Goal: Find specific page/section: Find specific page/section

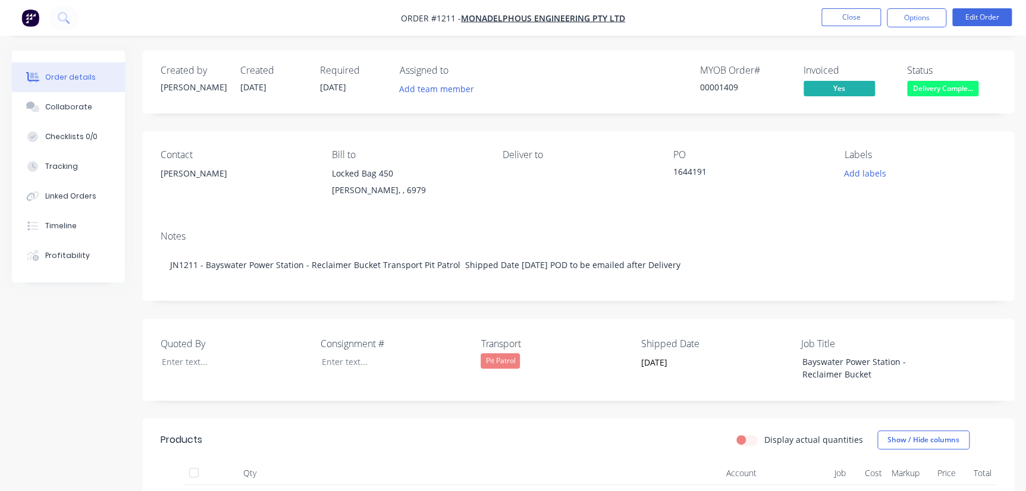
click at [843, 7] on nav "Order #1211 - Monadelphous Engineering Pty Ltd Close Options Edit Order" at bounding box center [513, 18] width 1026 height 36
click at [845, 17] on button "Close" at bounding box center [850, 17] width 59 height 18
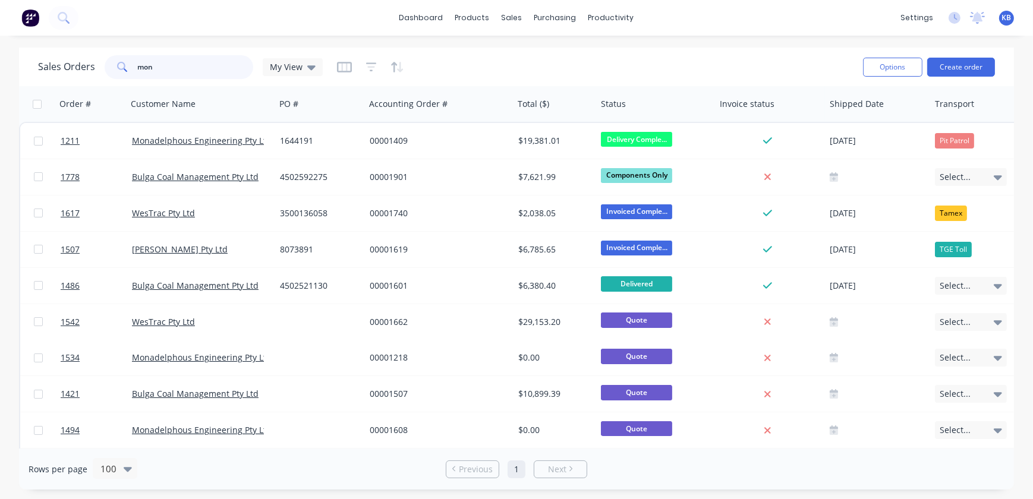
drag, startPoint x: 220, startPoint y: 68, endPoint x: 96, endPoint y: 56, distance: 124.9
click at [118, 61] on div "mon" at bounding box center [179, 67] width 149 height 24
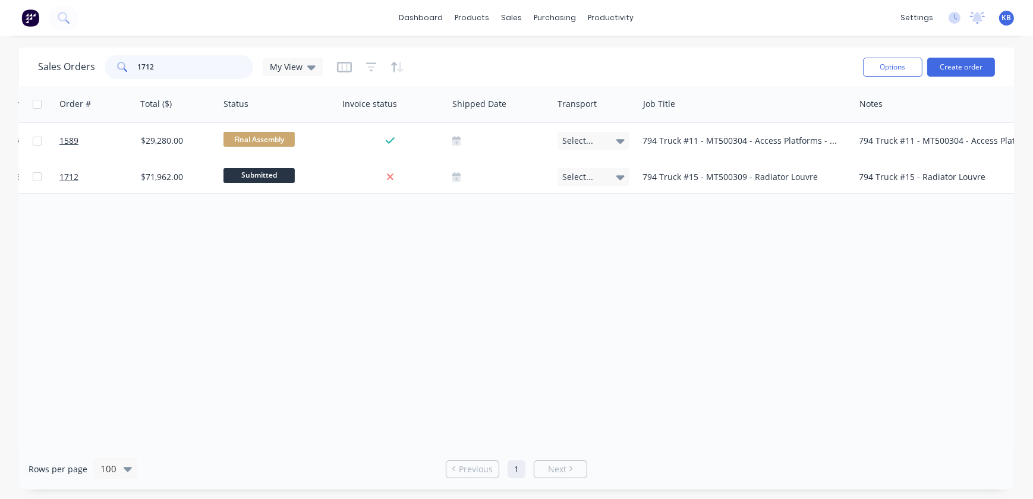
scroll to position [0, 378]
drag, startPoint x: 205, startPoint y: 76, endPoint x: 30, endPoint y: 64, distance: 175.2
click at [59, 65] on div "Sales Orders 1712 My View" at bounding box center [180, 67] width 285 height 24
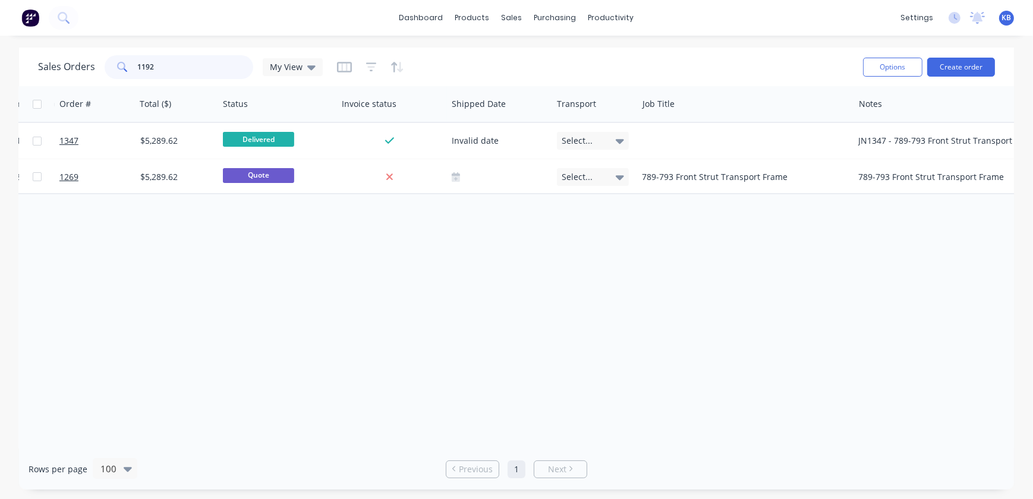
drag, startPoint x: 155, startPoint y: 61, endPoint x: 127, endPoint y: 63, distance: 28.6
click at [127, 63] on div "1192" at bounding box center [179, 67] width 149 height 24
click at [208, 68] on input "1192" at bounding box center [196, 67] width 116 height 24
drag, startPoint x: 208, startPoint y: 68, endPoint x: 54, endPoint y: 45, distance: 156.3
click at [62, 46] on div "dashboard products sales purchasing productivity dashboard products Product Cat…" at bounding box center [516, 249] width 1033 height 499
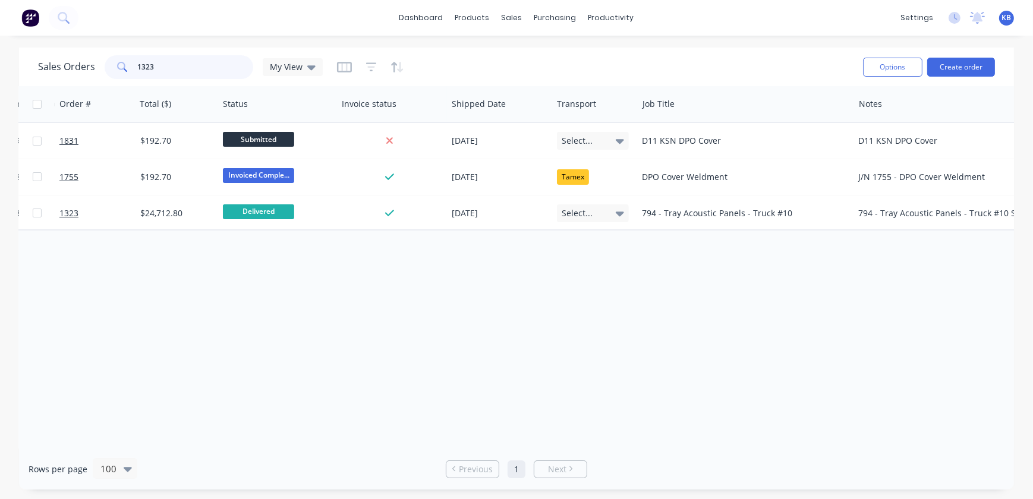
drag, startPoint x: 171, startPoint y: 59, endPoint x: 109, endPoint y: 56, distance: 61.9
click at [109, 56] on div "1323" at bounding box center [179, 67] width 149 height 24
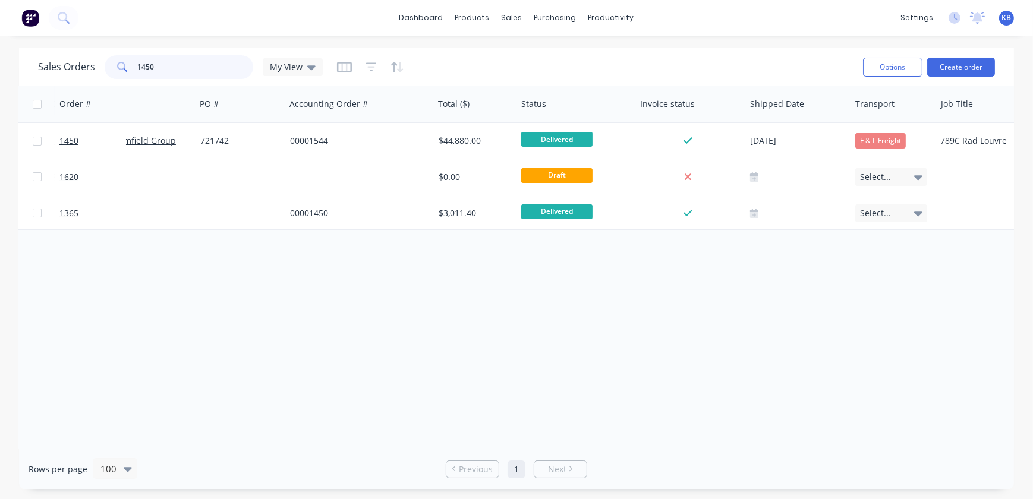
scroll to position [0, 0]
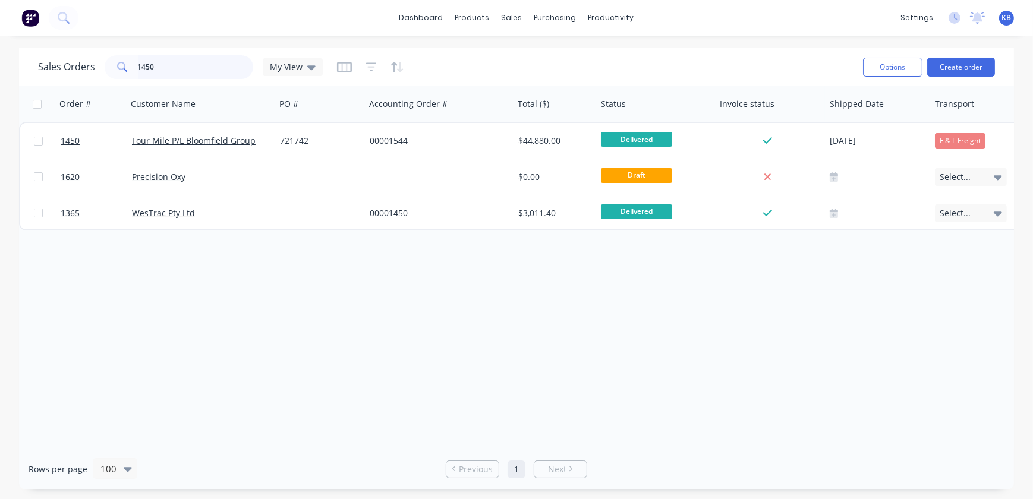
click at [184, 77] on input "1450" at bounding box center [196, 67] width 116 height 24
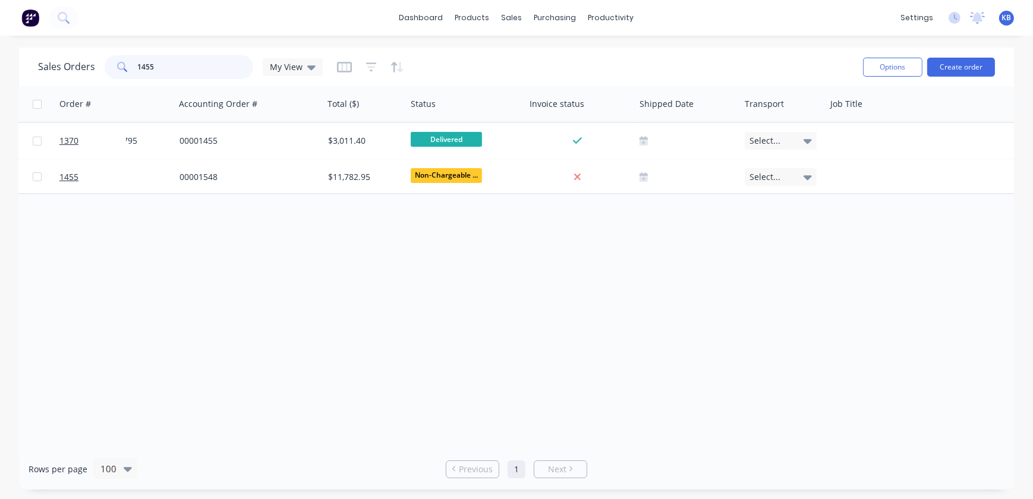
scroll to position [0, 163]
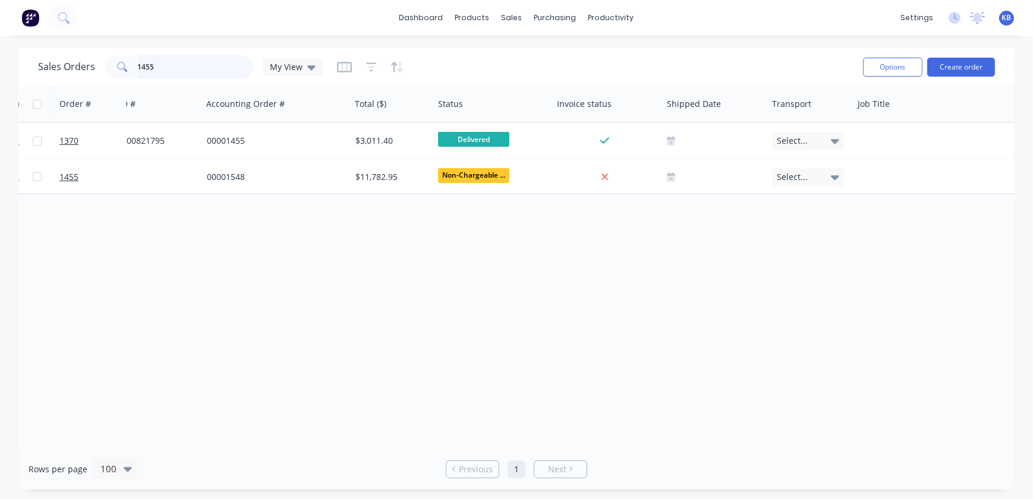
click at [162, 68] on input "1455" at bounding box center [196, 67] width 116 height 24
click at [226, 67] on input "1455" at bounding box center [196, 67] width 116 height 24
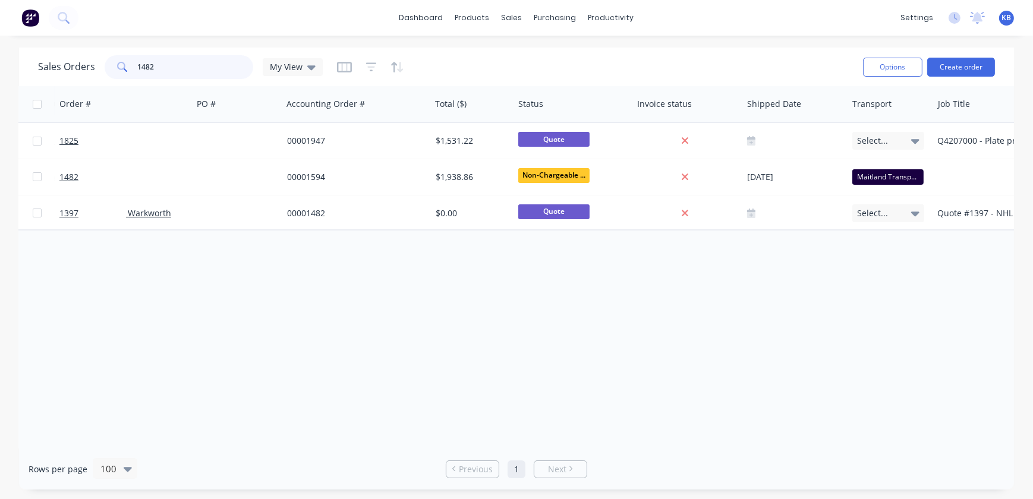
scroll to position [0, 84]
drag, startPoint x: 169, startPoint y: 67, endPoint x: 102, endPoint y: 68, distance: 66.6
click at [105, 68] on div "1482" at bounding box center [179, 67] width 149 height 24
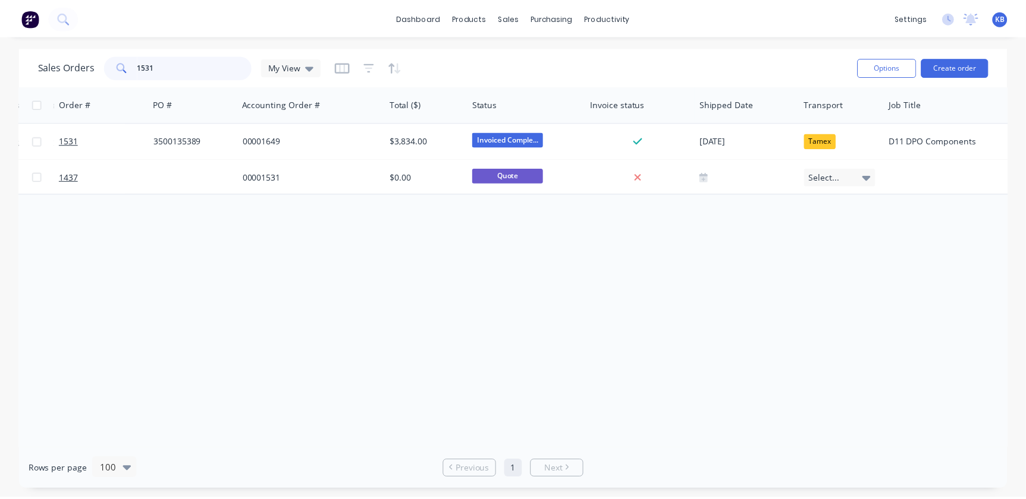
scroll to position [0, 458]
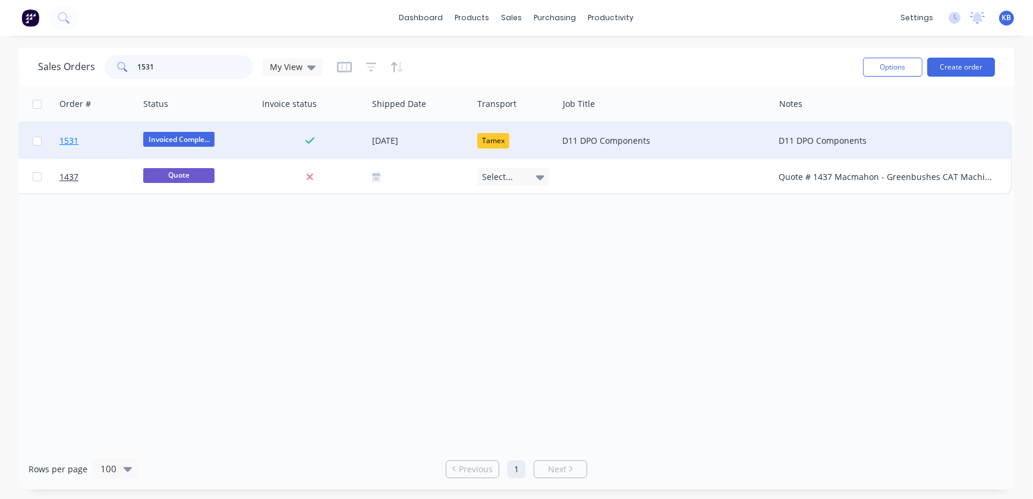
type input "1531"
click at [78, 139] on span "1531" at bounding box center [68, 141] width 19 height 12
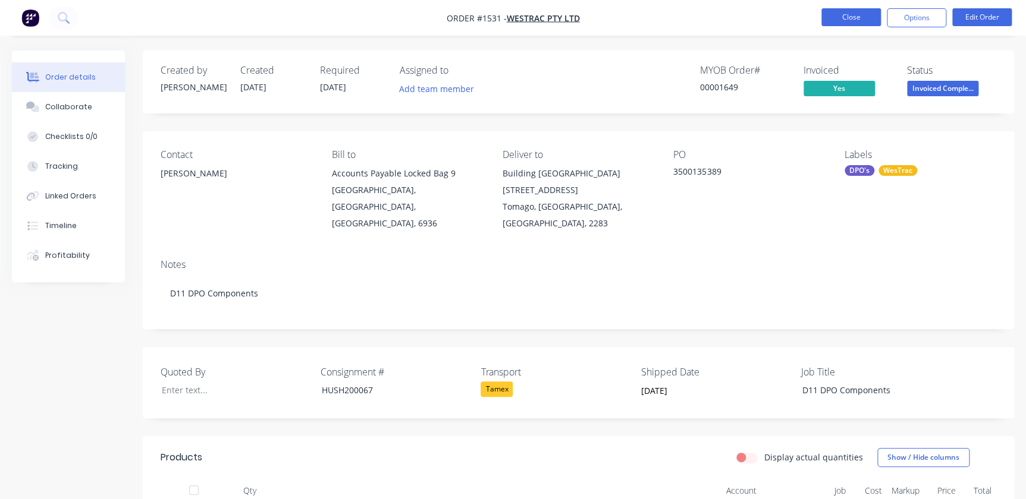
click at [846, 20] on button "Close" at bounding box center [850, 17] width 59 height 18
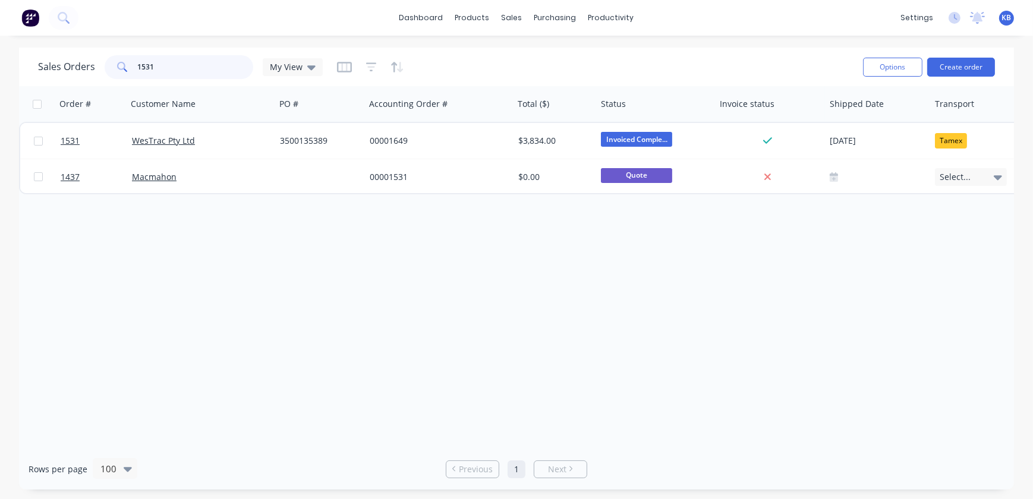
drag, startPoint x: 193, startPoint y: 60, endPoint x: 69, endPoint y: 52, distance: 123.9
click at [112, 58] on div "1531" at bounding box center [179, 67] width 149 height 24
drag, startPoint x: 180, startPoint y: 62, endPoint x: 122, endPoint y: 62, distance: 57.7
click at [122, 62] on div "1585" at bounding box center [179, 67] width 149 height 24
click at [210, 63] on input "1646" at bounding box center [196, 67] width 116 height 24
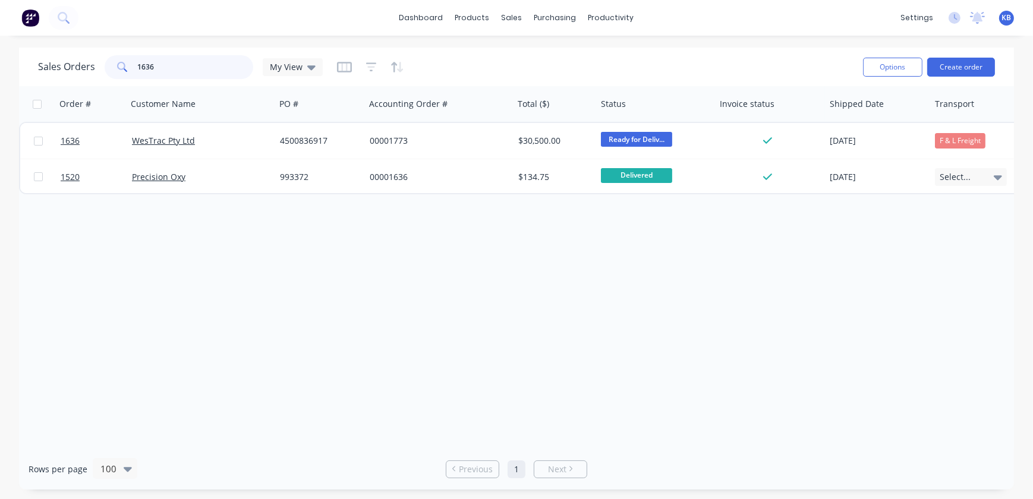
drag, startPoint x: 205, startPoint y: 62, endPoint x: 2, endPoint y: 50, distance: 203.1
click at [4, 50] on div "Sales Orders 1636 My View Options Create order Order # Customer Name PO # Accou…" at bounding box center [516, 269] width 1033 height 442
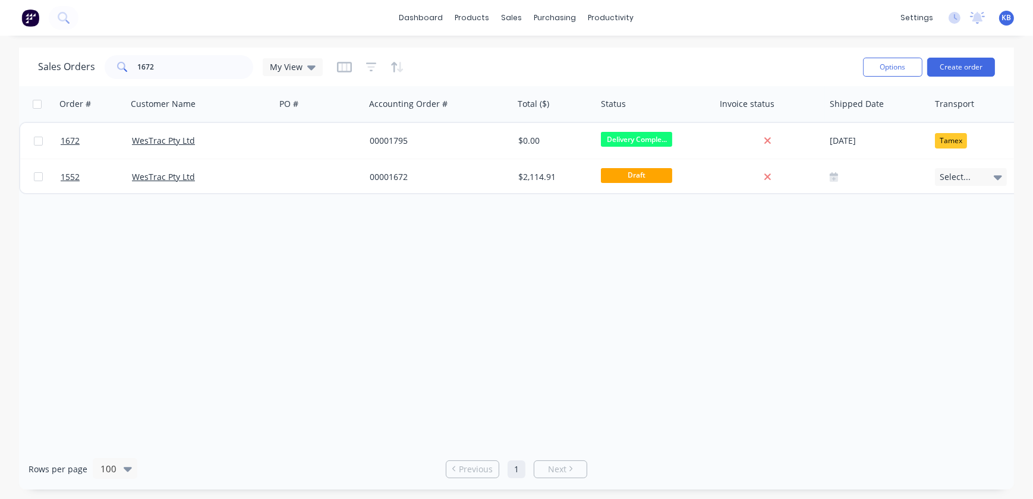
drag, startPoint x: 234, startPoint y: 440, endPoint x: 503, endPoint y: 423, distance: 269.9
click at [515, 436] on div "Order # Customer Name PO # Accounting Order # Total ($) Status Invoice status S…" at bounding box center [516, 267] width 995 height 363
drag, startPoint x: 203, startPoint y: 68, endPoint x: 58, endPoint y: 65, distance: 144.5
click at [85, 70] on div "Sales Orders 1672 My View" at bounding box center [180, 67] width 285 height 24
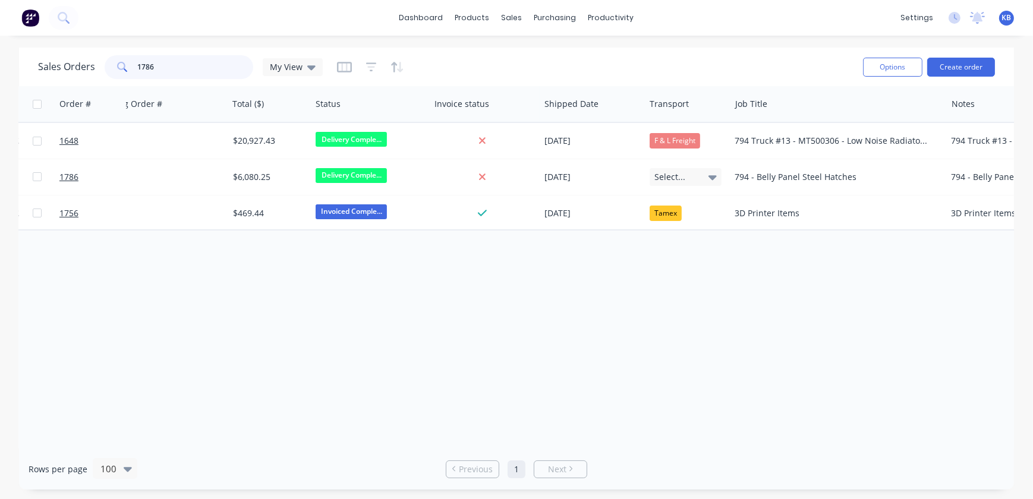
scroll to position [0, 458]
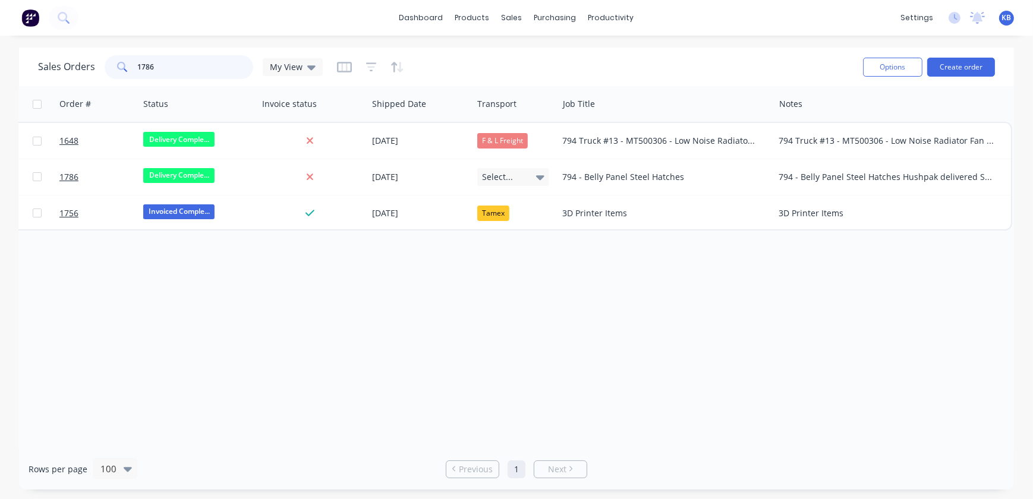
type input "1786"
click at [164, 62] on input "1786" at bounding box center [196, 67] width 116 height 24
click at [89, 62] on div "Sales Orders 1786 My View" at bounding box center [180, 67] width 285 height 24
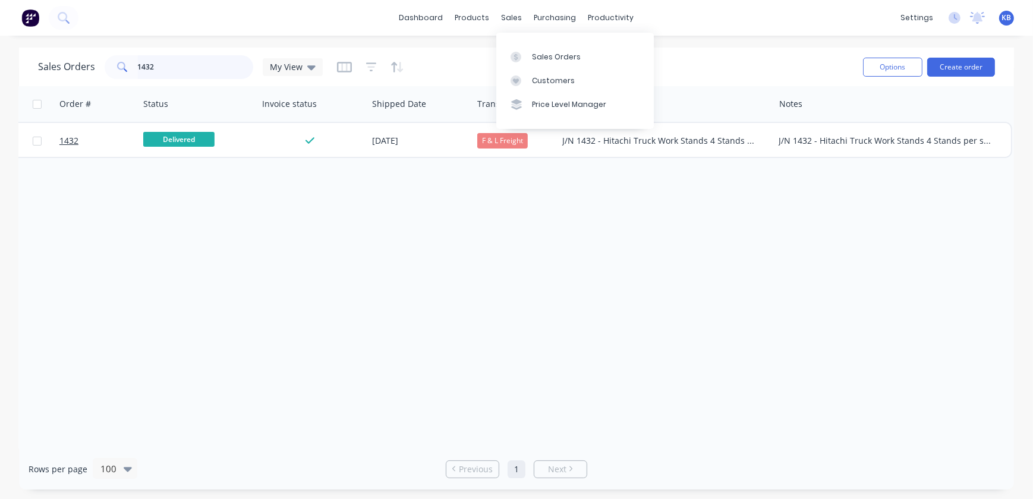
click at [201, 59] on input "1432" at bounding box center [196, 67] width 116 height 24
drag, startPoint x: 201, startPoint y: 59, endPoint x: 6, endPoint y: 62, distance: 195.0
click at [22, 61] on div "Sales Orders 1432 My View Options Create order" at bounding box center [516, 67] width 995 height 39
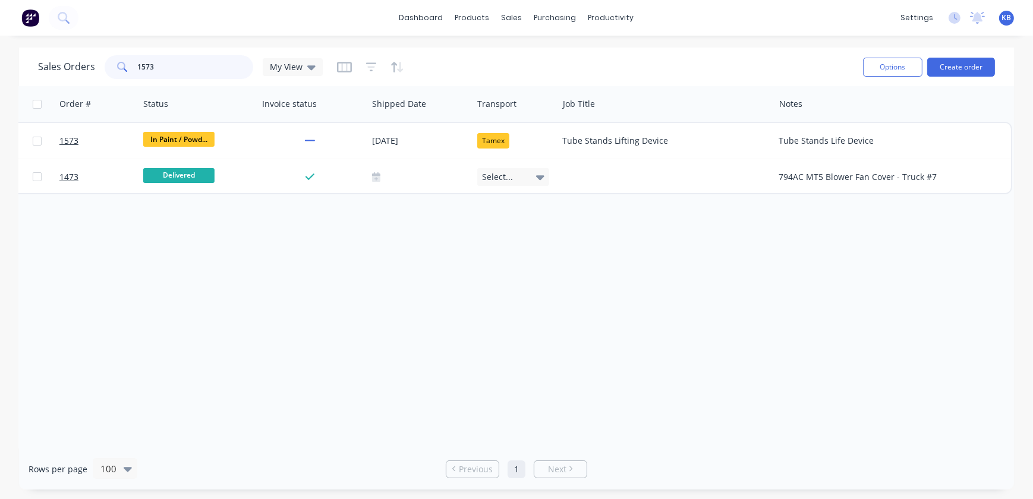
type input "1573"
click at [179, 70] on input "1573" at bounding box center [196, 67] width 116 height 24
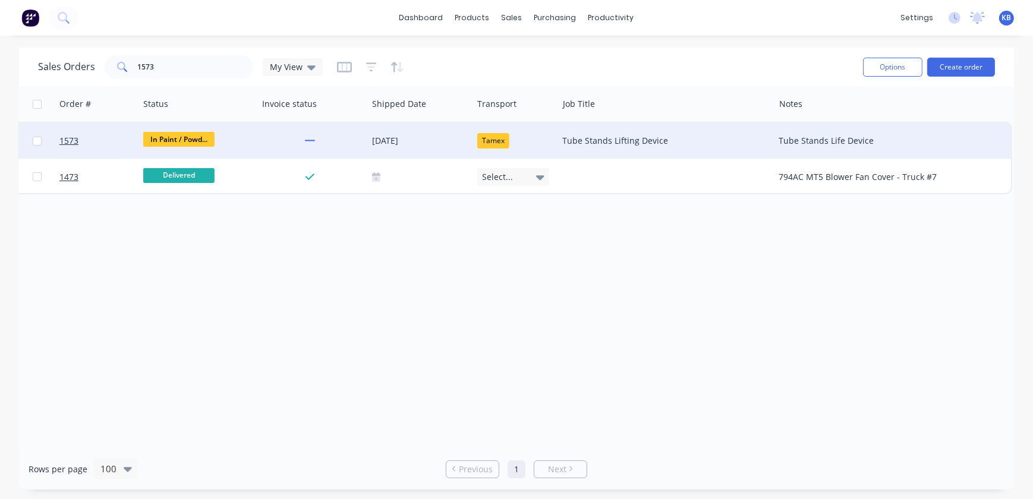
click at [49, 146] on div at bounding box center [37, 141] width 36 height 36
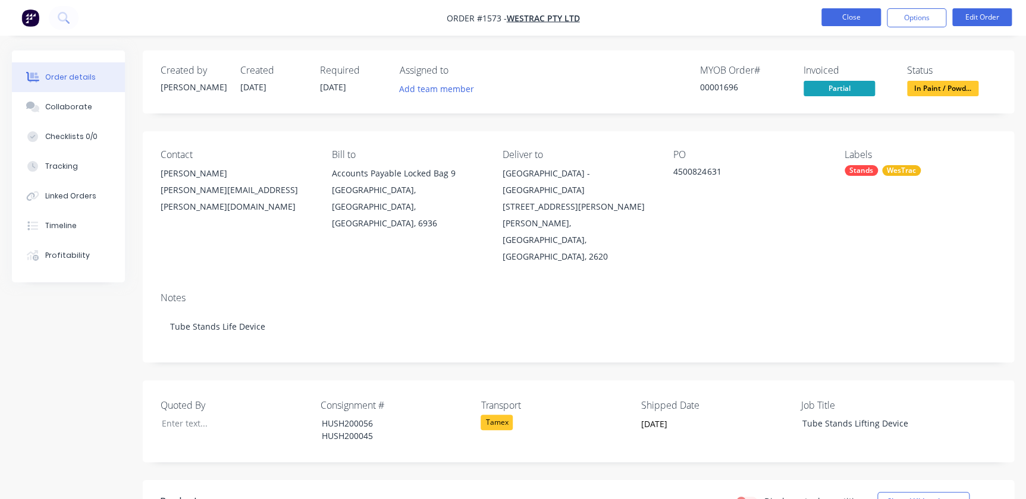
click at [857, 21] on button "Close" at bounding box center [850, 17] width 59 height 18
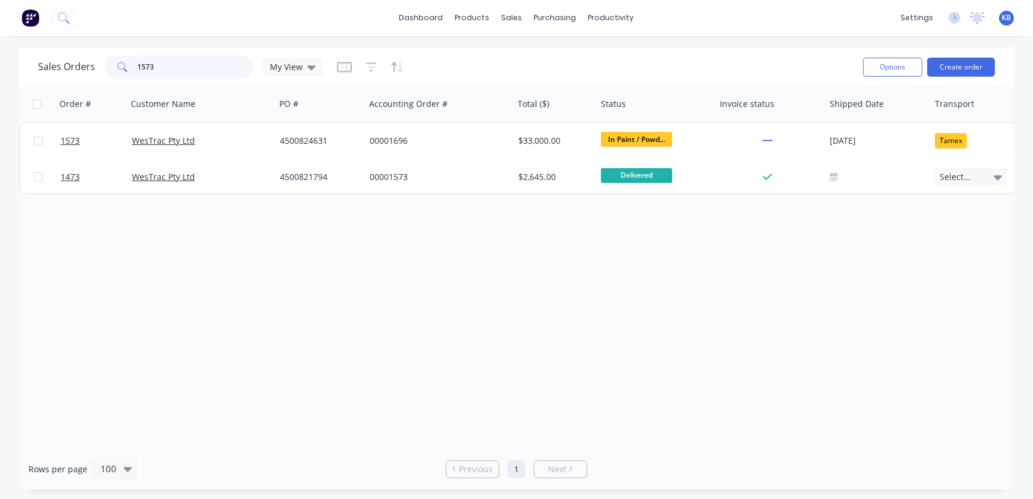
click at [230, 71] on input "1573" at bounding box center [196, 67] width 116 height 24
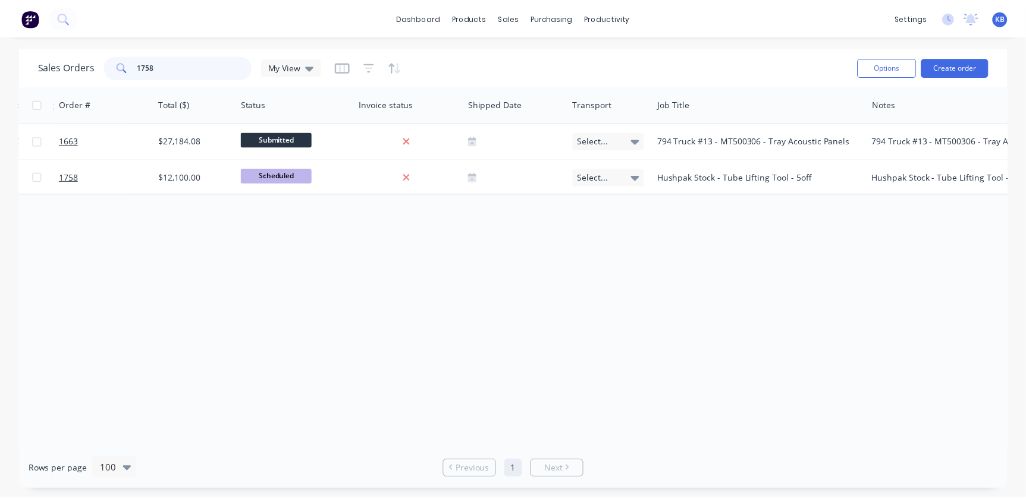
scroll to position [0, 458]
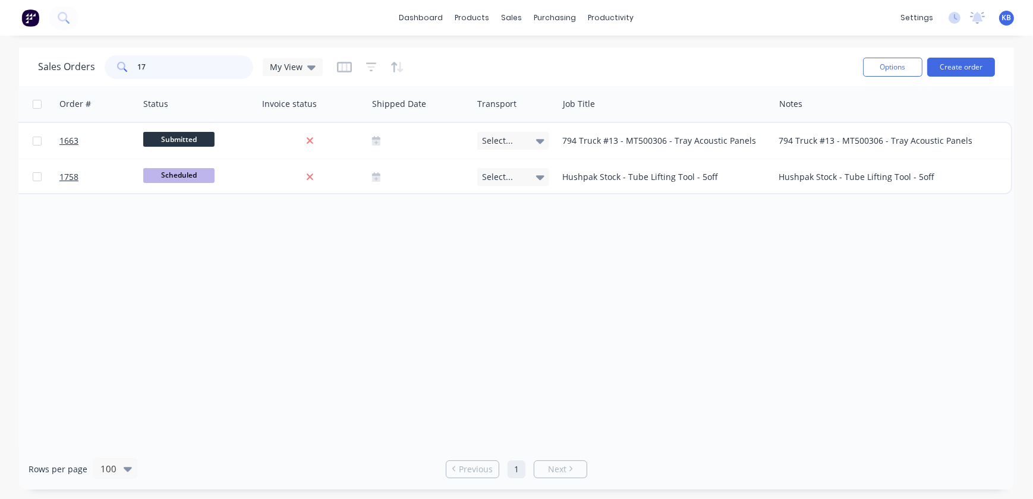
type input "1"
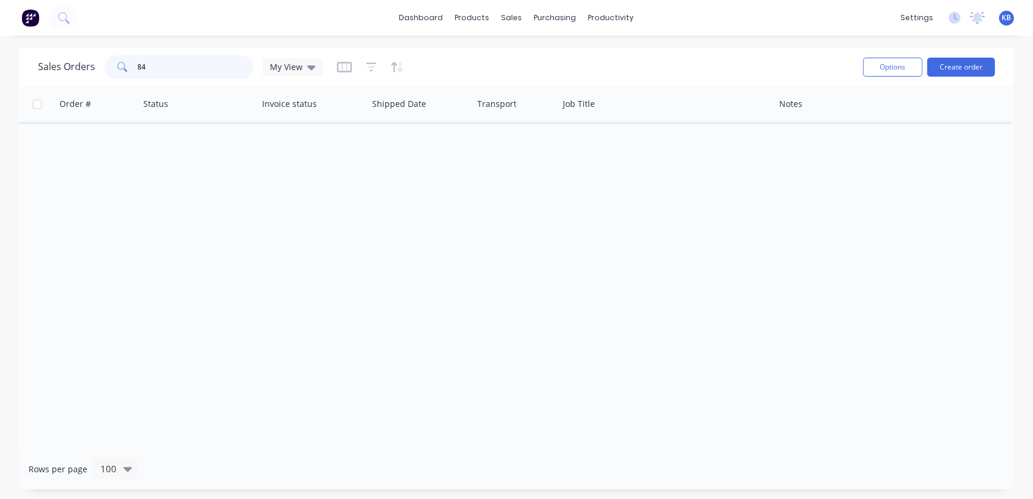
type input "8"
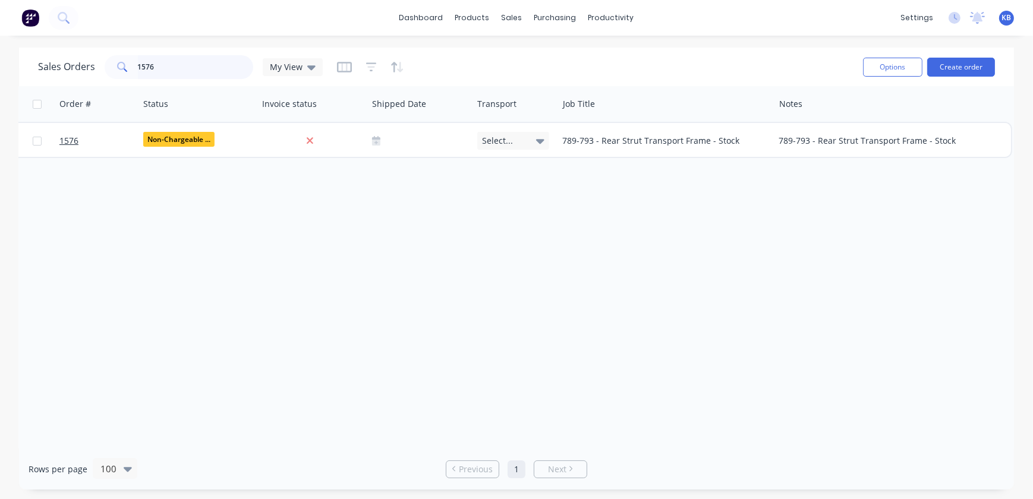
click at [204, 65] on input "1576" at bounding box center [196, 67] width 116 height 24
type input "1573"
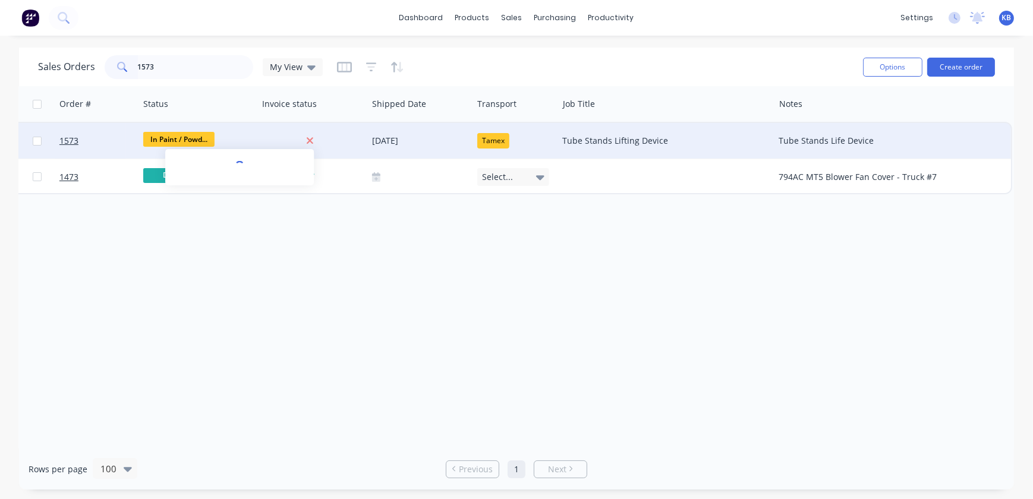
click at [306, 144] on icon at bounding box center [310, 141] width 8 height 11
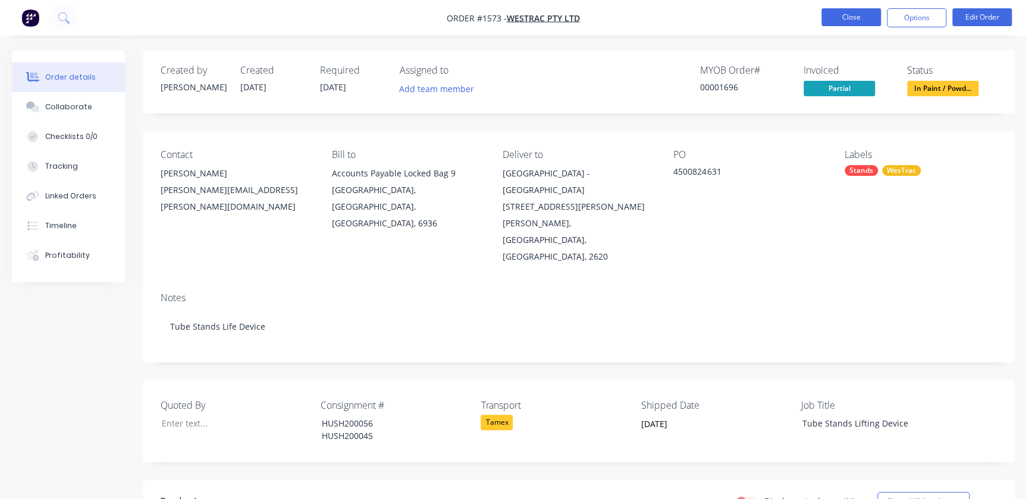
click at [845, 22] on button "Close" at bounding box center [850, 17] width 59 height 18
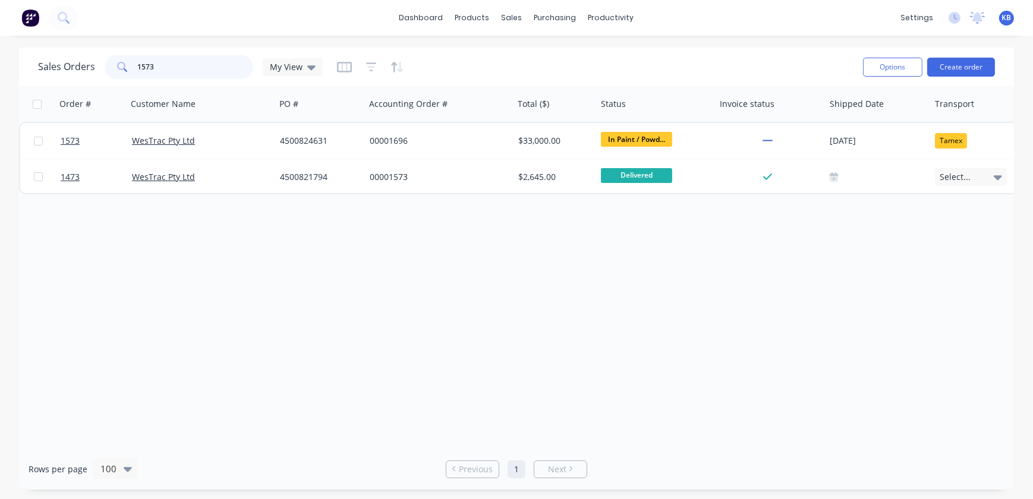
drag, startPoint x: 196, startPoint y: 73, endPoint x: 103, endPoint y: 74, distance: 93.3
click at [118, 74] on div "1573" at bounding box center [179, 67] width 149 height 24
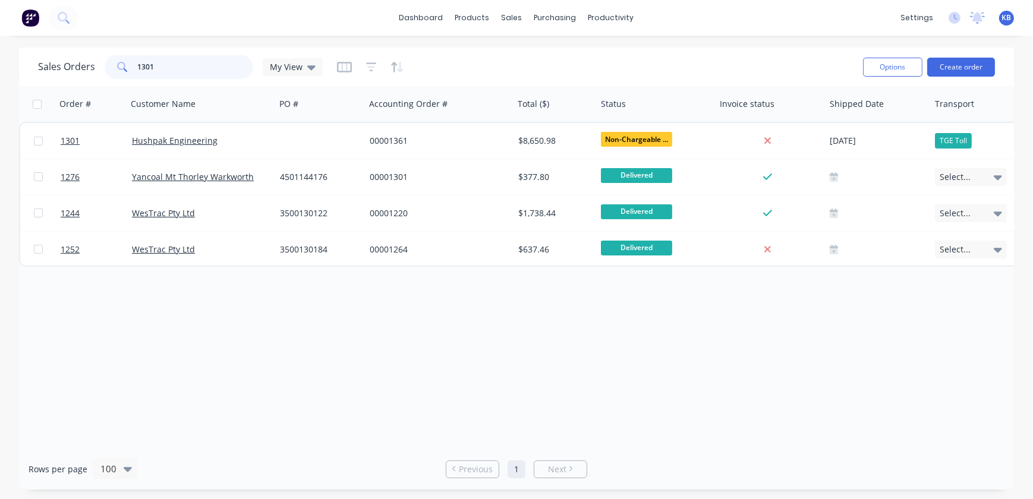
drag, startPoint x: 183, startPoint y: 70, endPoint x: 95, endPoint y: 67, distance: 88.0
click at [95, 67] on div "Sales Orders 1301 My View" at bounding box center [180, 67] width 285 height 24
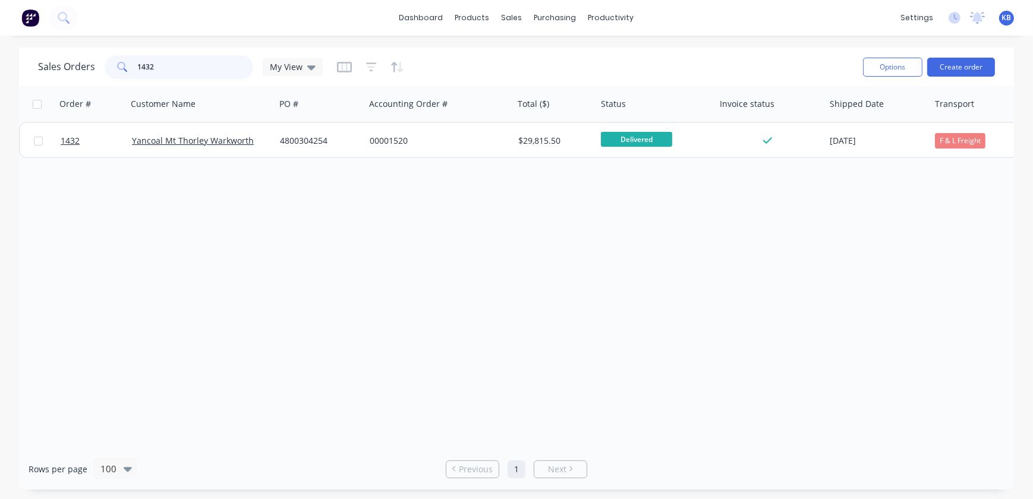
drag, startPoint x: 166, startPoint y: 70, endPoint x: 106, endPoint y: 81, distance: 60.6
click at [87, 68] on div "Sales Orders 1432 My View" at bounding box center [180, 67] width 285 height 24
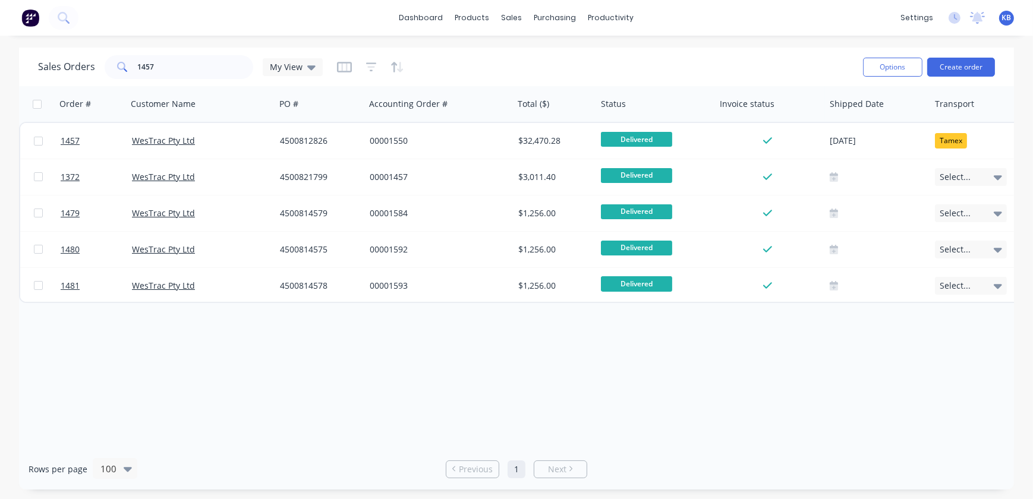
drag, startPoint x: 200, startPoint y: 50, endPoint x: 165, endPoint y: 62, distance: 37.8
click at [162, 59] on div "Sales Orders 1457 My View Options Create order" at bounding box center [516, 67] width 995 height 39
drag, startPoint x: 166, startPoint y: 64, endPoint x: 91, endPoint y: 63, distance: 74.9
click at [125, 65] on div "1457" at bounding box center [179, 67] width 149 height 24
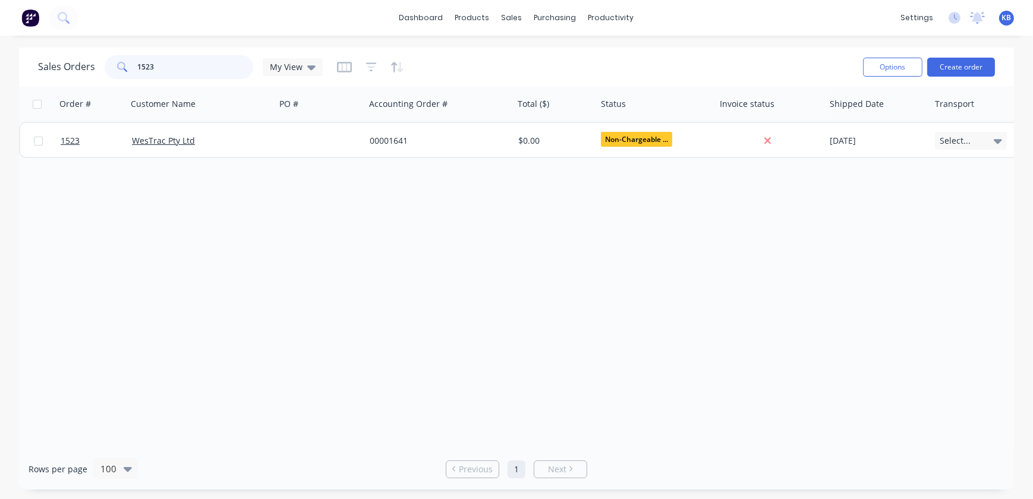
drag, startPoint x: 179, startPoint y: 71, endPoint x: 0, endPoint y: 48, distance: 180.5
click at [0, 51] on html "dashboard products sales purchasing productivity dashboard products Product Cat…" at bounding box center [516, 249] width 1033 height 499
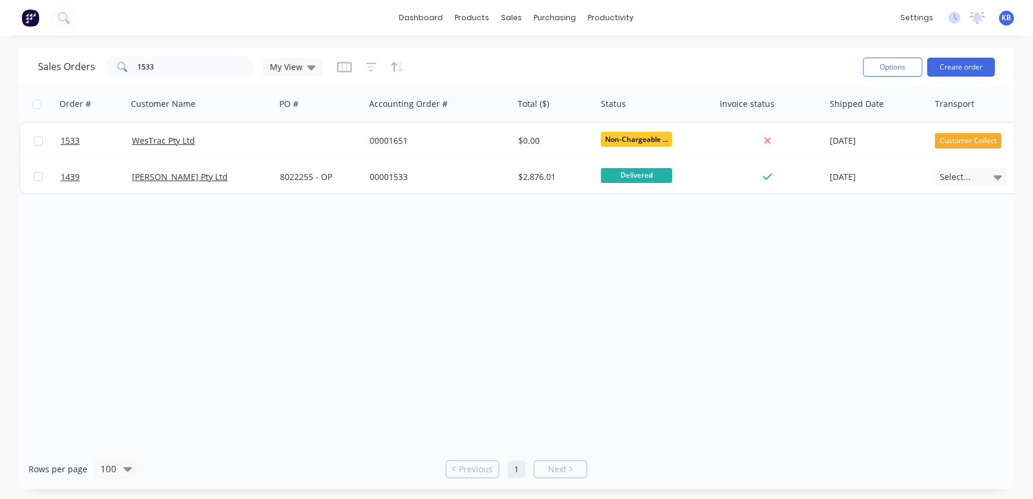
click at [178, 83] on div "Sales Orders 1533 My View Options Create order" at bounding box center [516, 67] width 995 height 39
drag, startPoint x: 186, startPoint y: 69, endPoint x: 95, endPoint y: 68, distance: 90.4
click at [112, 66] on div "1533" at bounding box center [179, 67] width 149 height 24
drag, startPoint x: 171, startPoint y: 67, endPoint x: 75, endPoint y: 59, distance: 96.1
click at [76, 59] on div "Sales Orders 1569 My View" at bounding box center [180, 67] width 285 height 24
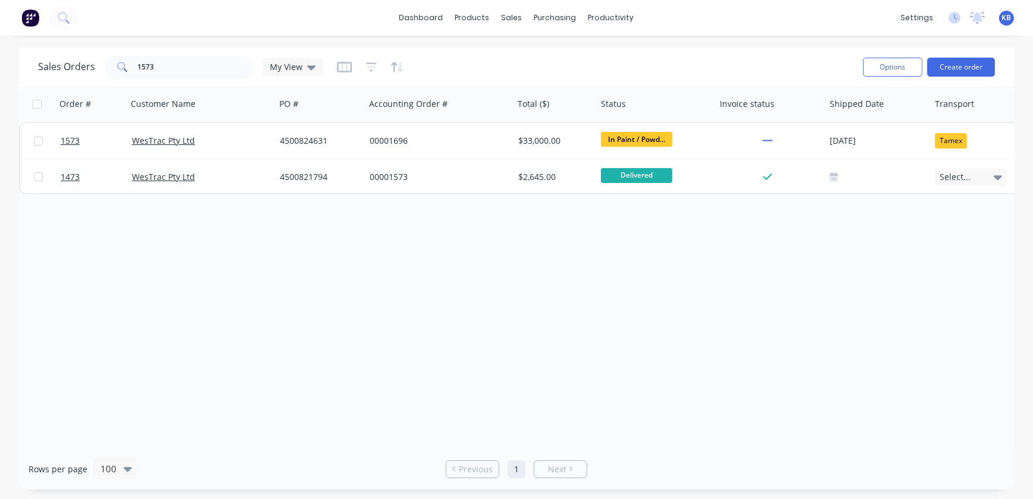
drag, startPoint x: 501, startPoint y: 442, endPoint x: 693, endPoint y: 446, distance: 192.1
click at [743, 447] on div "Order # Customer Name PO # Accounting Order # Total ($) Status Invoice status S…" at bounding box center [516, 267] width 995 height 363
click at [740, 450] on div "Rows per page 100 Previous 1 Next" at bounding box center [516, 469] width 995 height 41
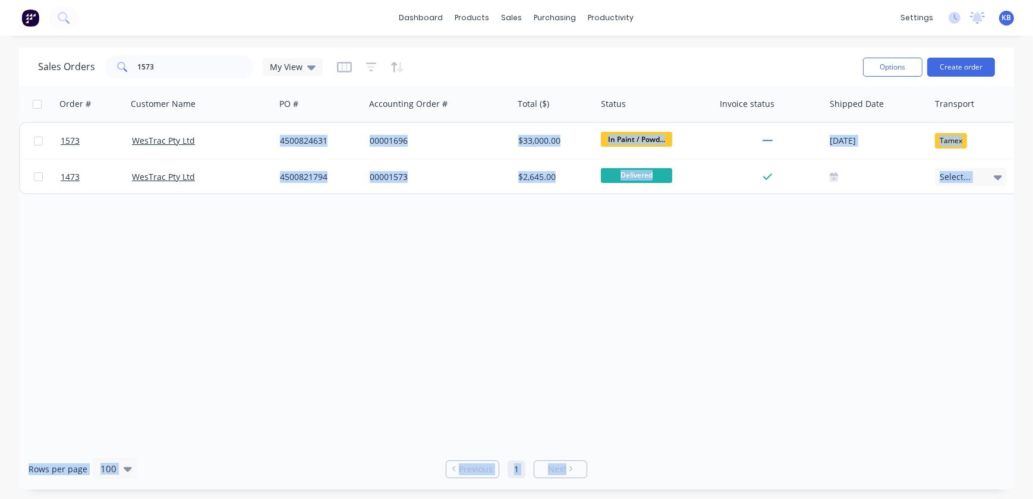
drag, startPoint x: 664, startPoint y: 448, endPoint x: 700, endPoint y: 448, distance: 36.9
click at [700, 448] on div "Sales Orders 1573 My View Options Create order Order # Customer Name PO # Accou…" at bounding box center [516, 269] width 995 height 442
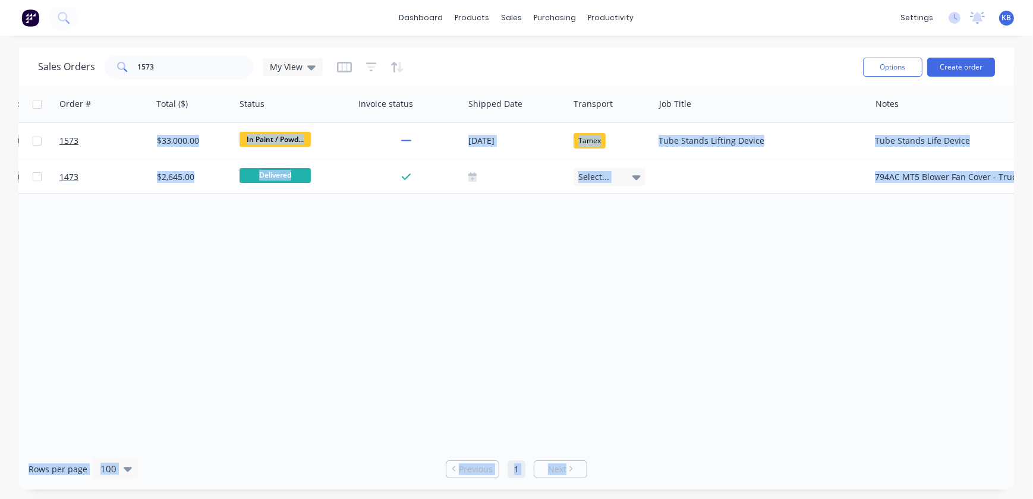
scroll to position [0, 350]
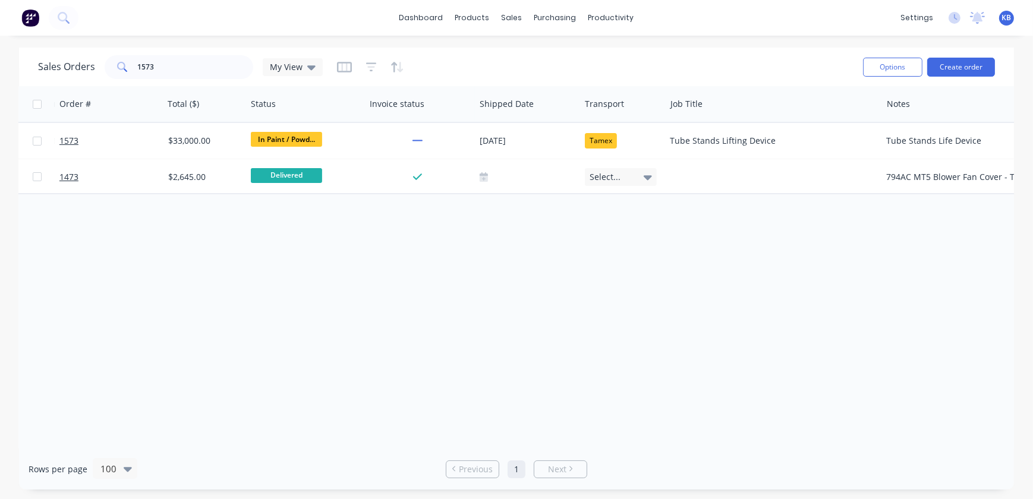
click at [866, 353] on div "Order # Customer Name PO # Accounting Order # Total ($) Status Invoice status S…" at bounding box center [516, 267] width 995 height 363
click at [172, 70] on input "1573" at bounding box center [196, 67] width 116 height 24
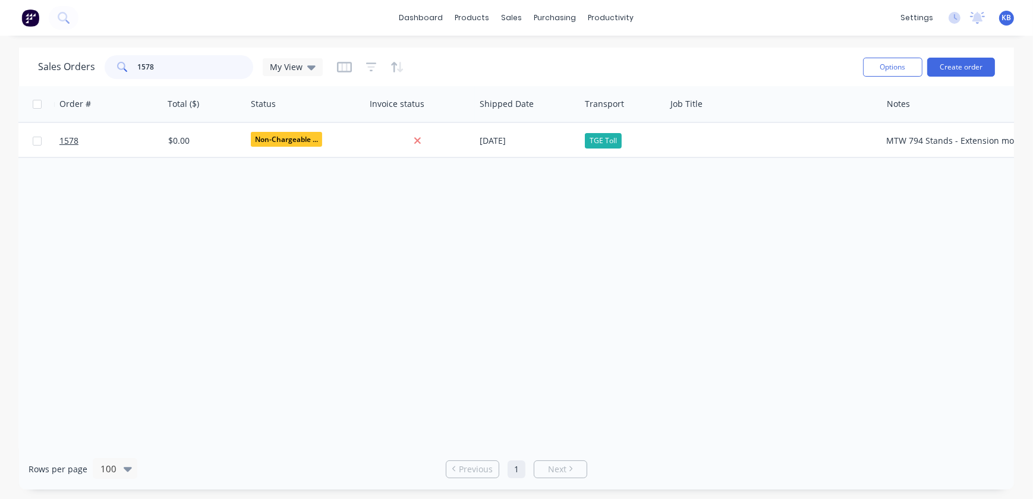
click at [197, 64] on input "1578" at bounding box center [196, 67] width 116 height 24
type input "1"
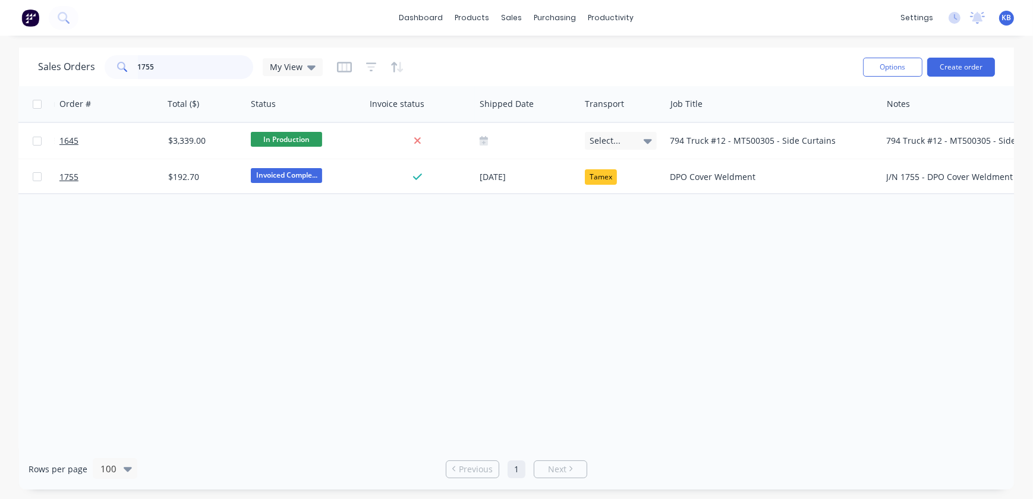
click at [168, 71] on input "1755" at bounding box center [196, 67] width 116 height 24
drag, startPoint x: 191, startPoint y: 59, endPoint x: 42, endPoint y: 48, distance: 150.3
click at [65, 52] on div "Sales Orders 1758 My View" at bounding box center [446, 66] width 816 height 29
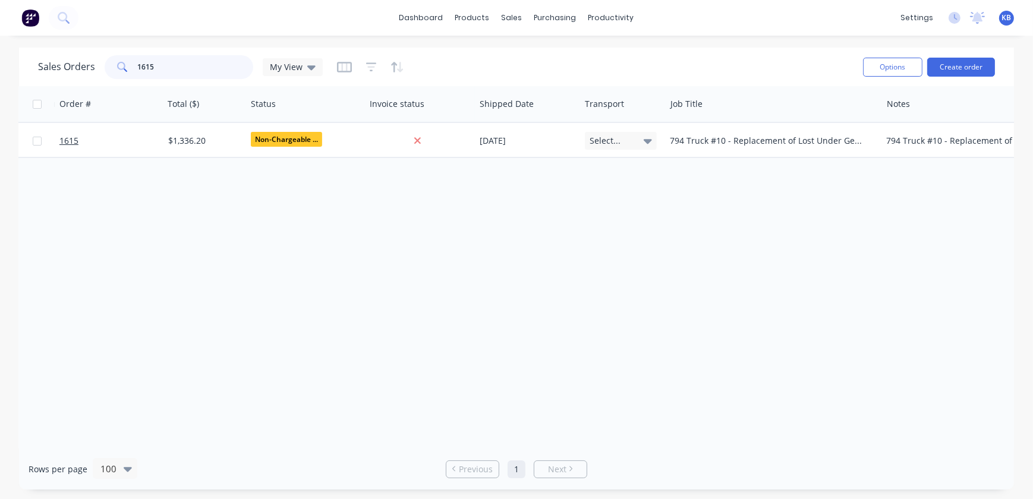
drag, startPoint x: 196, startPoint y: 67, endPoint x: 95, endPoint y: 64, distance: 101.1
click at [99, 64] on div "Sales Orders 1615 My View" at bounding box center [180, 67] width 285 height 24
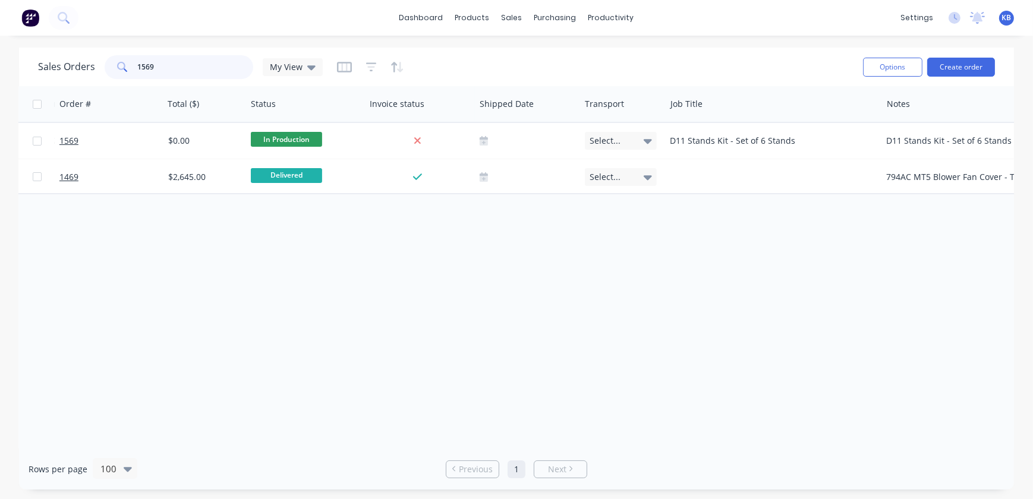
scroll to position [0, 458]
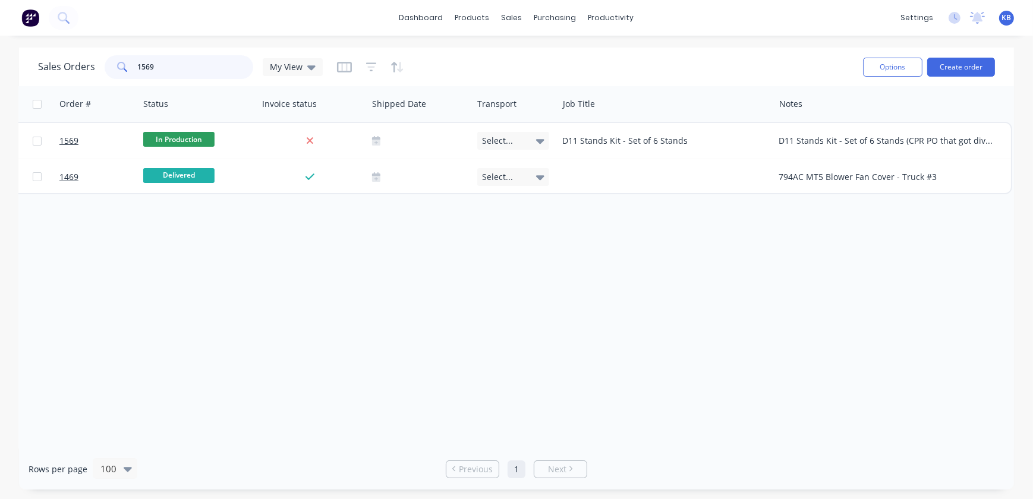
drag, startPoint x: 228, startPoint y: 66, endPoint x: 96, endPoint y: 54, distance: 132.6
click at [86, 59] on div "Sales Orders 1569 My View" at bounding box center [180, 67] width 285 height 24
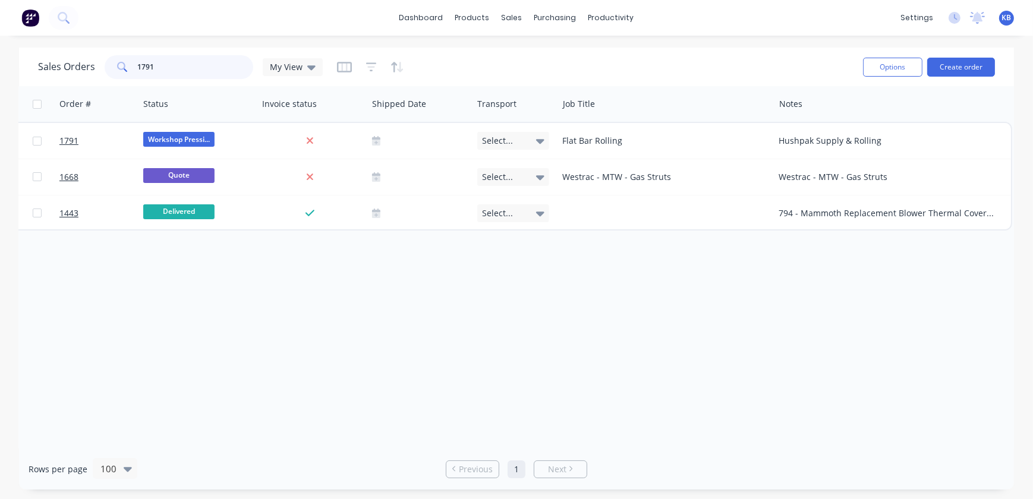
type input "1791"
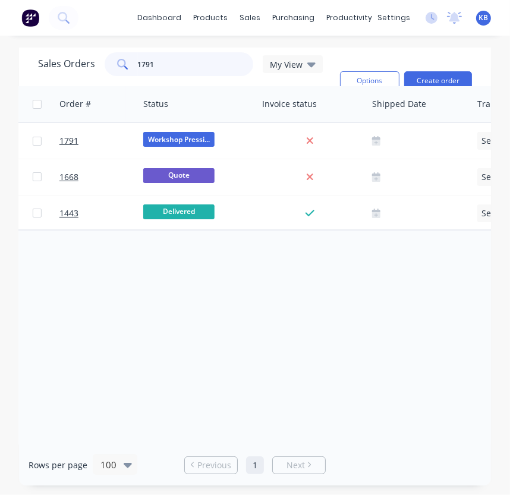
drag, startPoint x: 135, startPoint y: 65, endPoint x: 74, endPoint y: 64, distance: 61.2
click at [83, 64] on div "Sales Orders 1791 My View" at bounding box center [180, 64] width 285 height 24
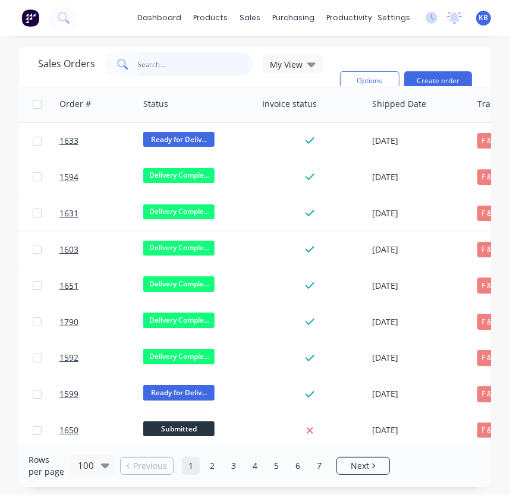
click at [184, 64] on input "text" at bounding box center [196, 64] width 116 height 24
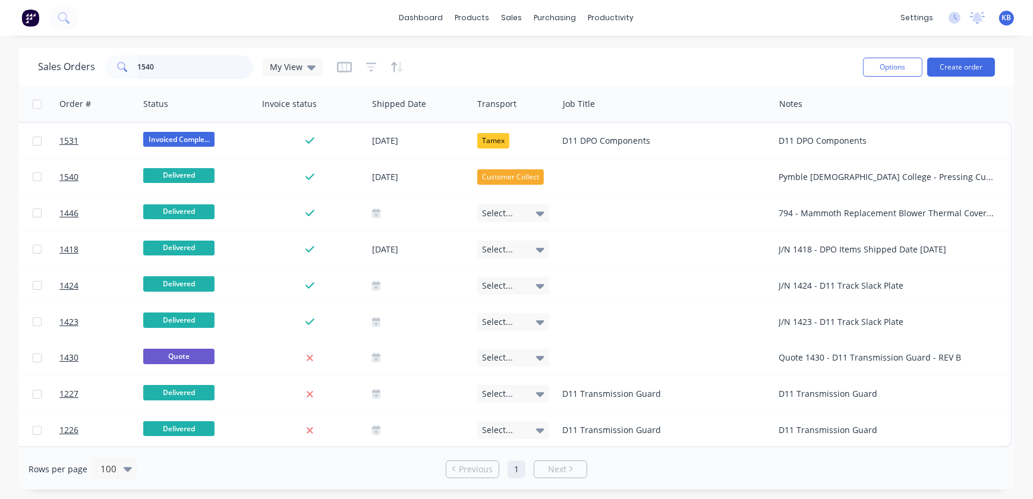
click at [207, 61] on input "1540" at bounding box center [196, 67] width 116 height 24
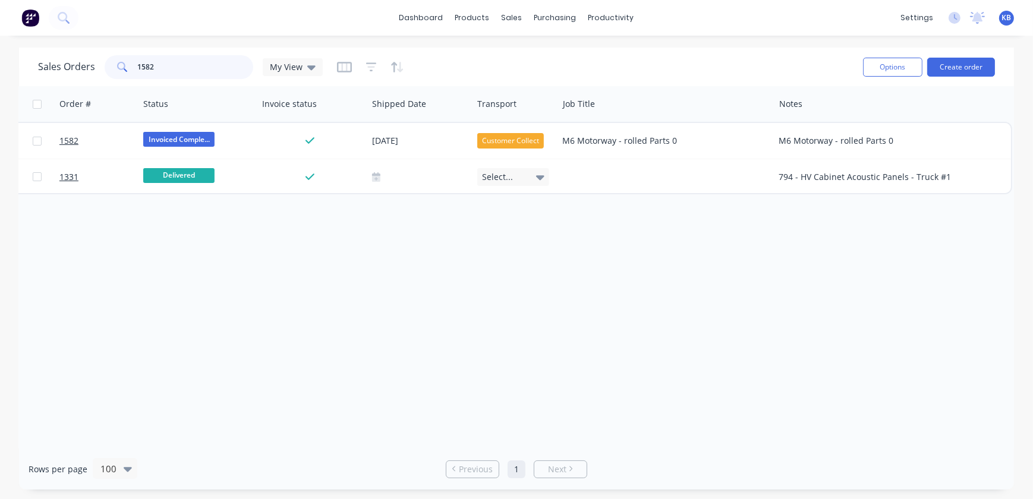
drag, startPoint x: 190, startPoint y: 65, endPoint x: 68, endPoint y: 62, distance: 122.5
click at [100, 67] on div "Sales Orders 1582 My View" at bounding box center [180, 67] width 285 height 24
drag, startPoint x: 174, startPoint y: 62, endPoint x: 61, endPoint y: 60, distance: 112.4
click at [71, 60] on div "Sales Orders 1507 My View" at bounding box center [180, 67] width 285 height 24
drag, startPoint x: 156, startPoint y: 58, endPoint x: 104, endPoint y: 59, distance: 51.8
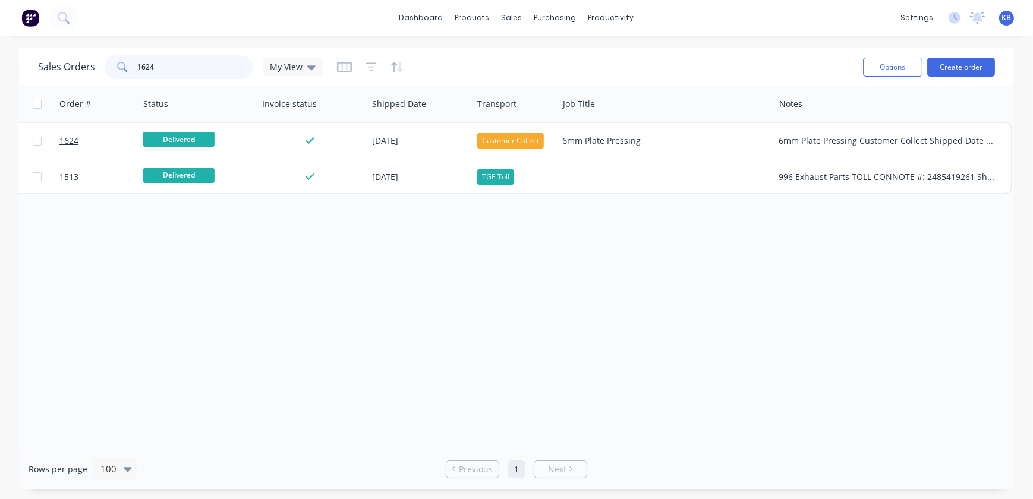
click at [105, 59] on div "1624" at bounding box center [179, 67] width 149 height 24
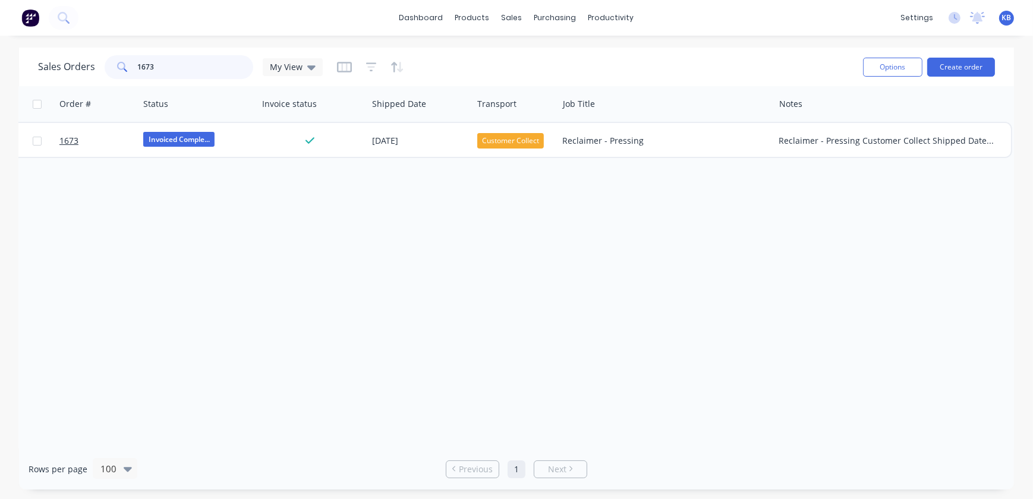
drag, startPoint x: 164, startPoint y: 68, endPoint x: 63, endPoint y: 59, distance: 101.4
click at [64, 59] on div "Sales Orders 1673 My View" at bounding box center [180, 67] width 285 height 24
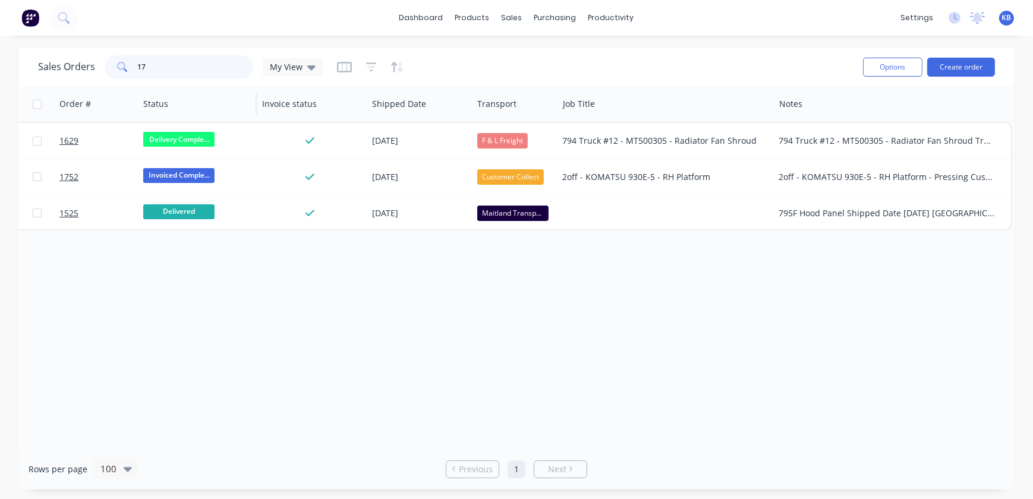
type input "1"
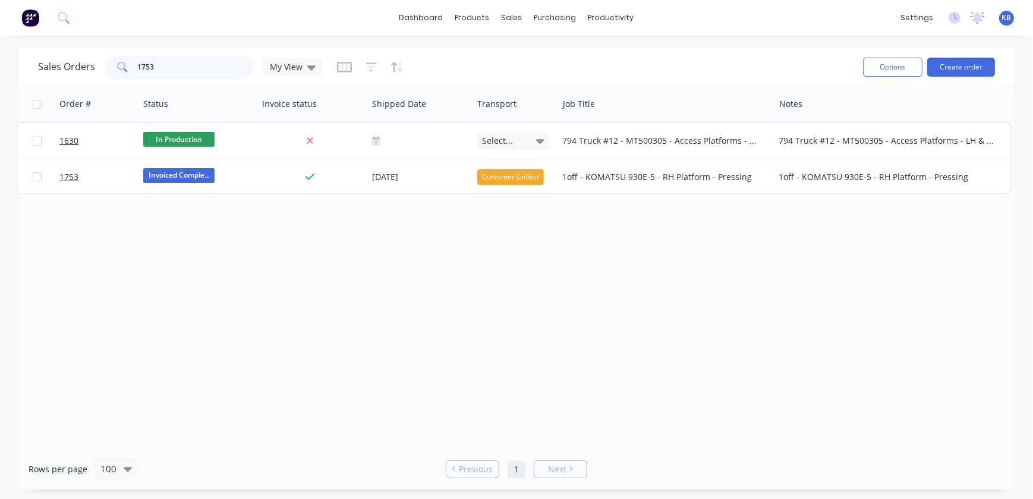
drag, startPoint x: 174, startPoint y: 67, endPoint x: 98, endPoint y: 67, distance: 75.5
click at [102, 67] on div "Sales Orders 1753 My View" at bounding box center [180, 67] width 285 height 24
type input "1"
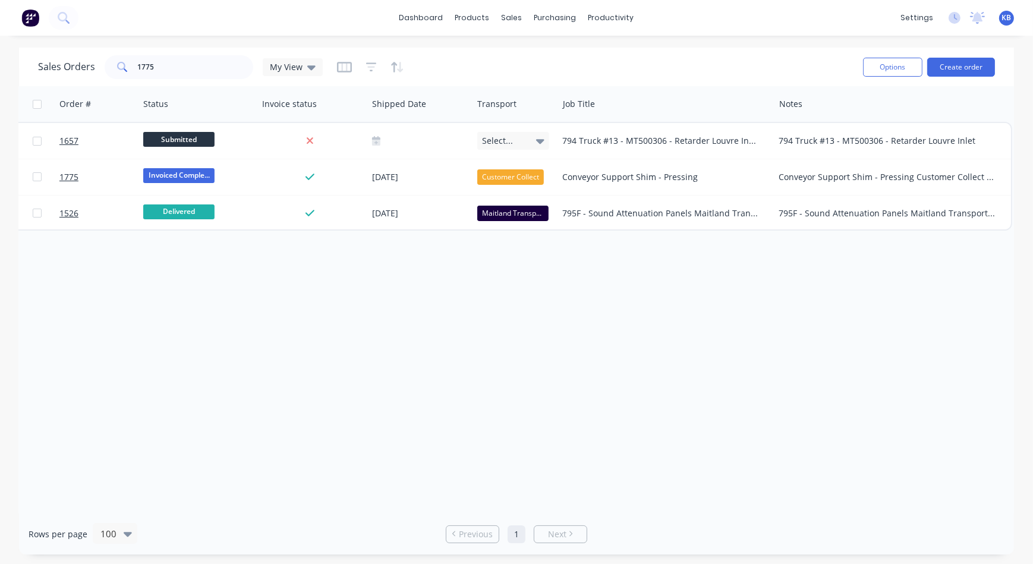
drag, startPoint x: 186, startPoint y: 80, endPoint x: 64, endPoint y: 58, distance: 123.8
click at [84, 64] on div "Sales Orders 1775 My View" at bounding box center [446, 66] width 816 height 29
drag, startPoint x: 158, startPoint y: 71, endPoint x: 73, endPoint y: 68, distance: 85.1
click at [78, 66] on div "Sales Orders 1775 My View" at bounding box center [180, 67] width 285 height 24
type input "1569"
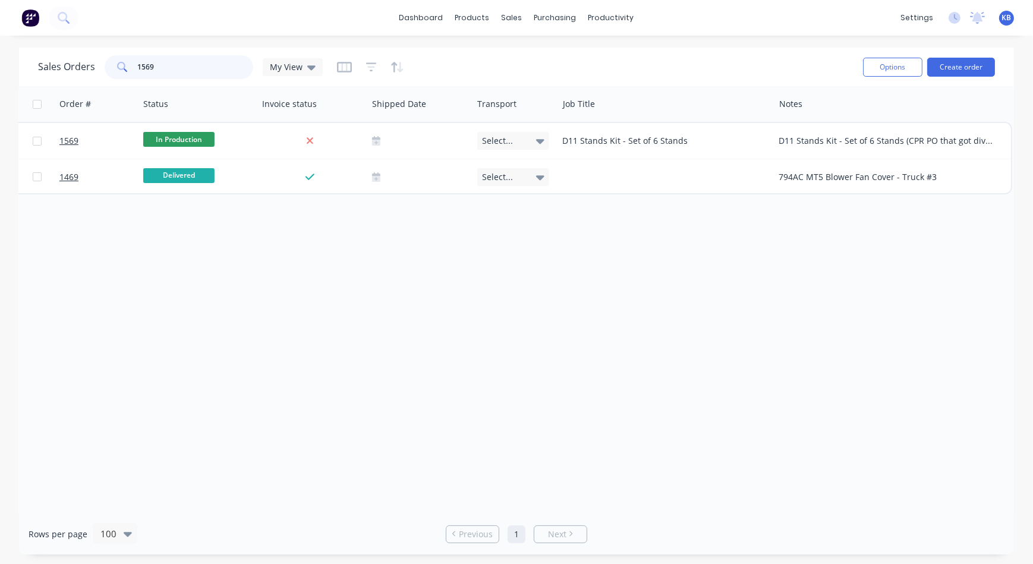
drag, startPoint x: 205, startPoint y: 64, endPoint x: 79, endPoint y: 48, distance: 126.4
click at [128, 54] on div "Sales Orders 1569 My View" at bounding box center [446, 66] width 816 height 29
type input "1573"
drag, startPoint x: 178, startPoint y: 66, endPoint x: 58, endPoint y: 52, distance: 121.5
click at [58, 52] on div "Sales Orders 1573 My View" at bounding box center [446, 66] width 816 height 29
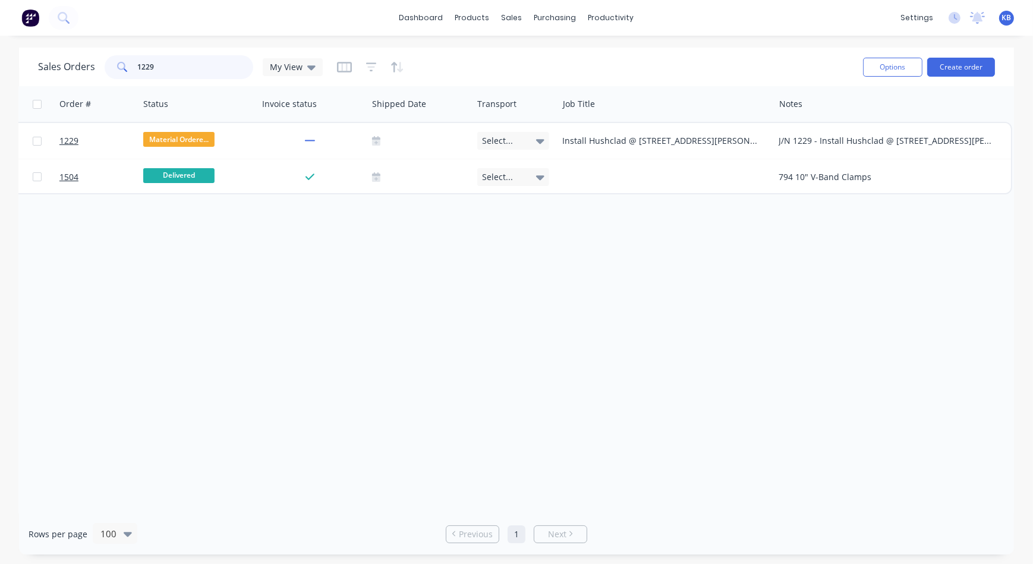
type input "1229"
